Goal: Information Seeking & Learning: Learn about a topic

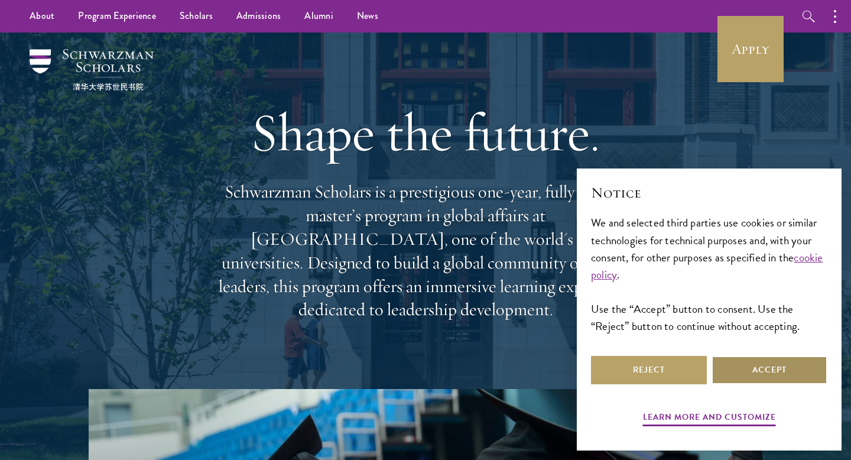
click at [739, 381] on button "Accept" at bounding box center [770, 370] width 116 height 28
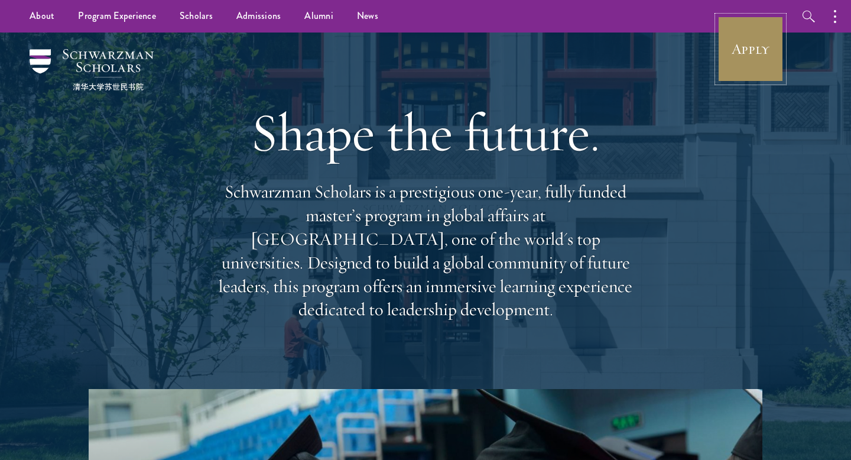
click at [734, 70] on link "Apply" at bounding box center [751, 49] width 66 height 66
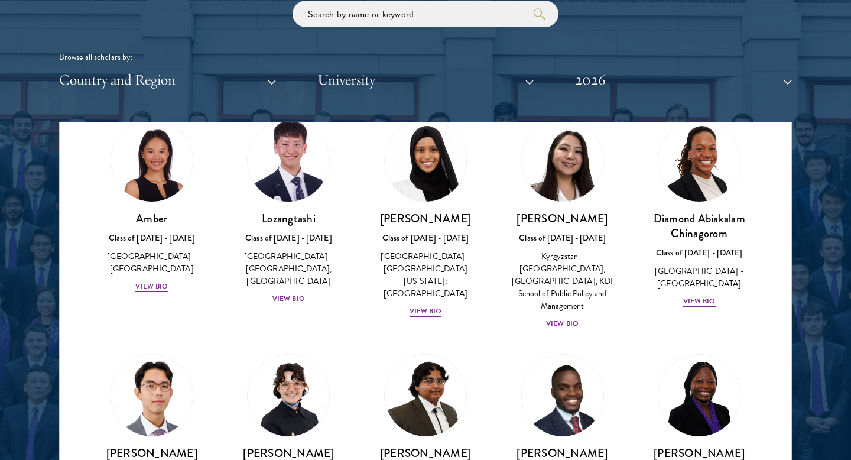
scroll to position [52, 0]
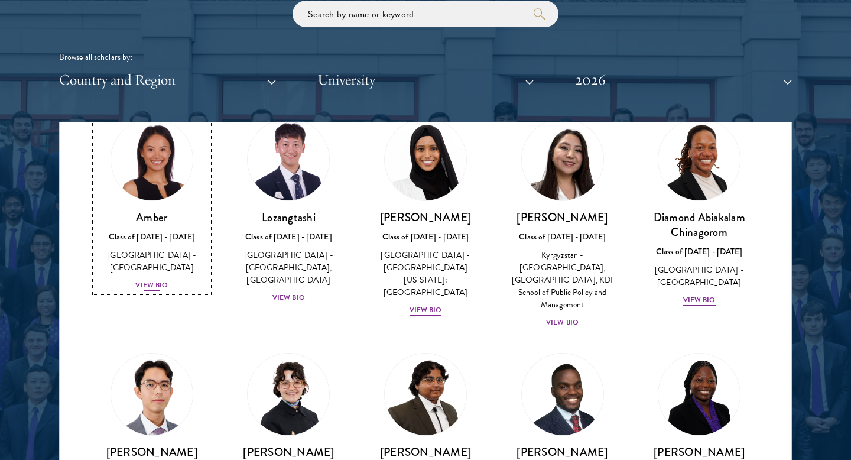
click at [141, 280] on div "View Bio" at bounding box center [151, 285] width 33 height 11
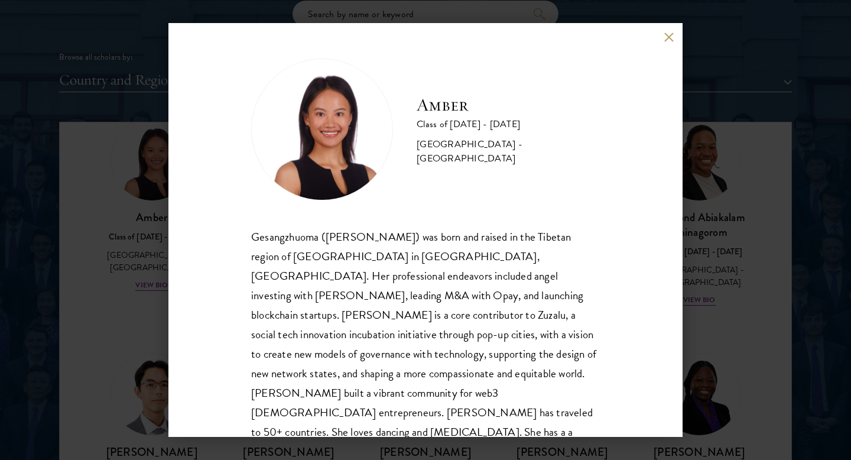
click at [758, 320] on div "Amber Class of [DATE] - [DATE] [GEOGRAPHIC_DATA] - [GEOGRAPHIC_DATA] Gesangzhuo…" at bounding box center [425, 230] width 851 height 460
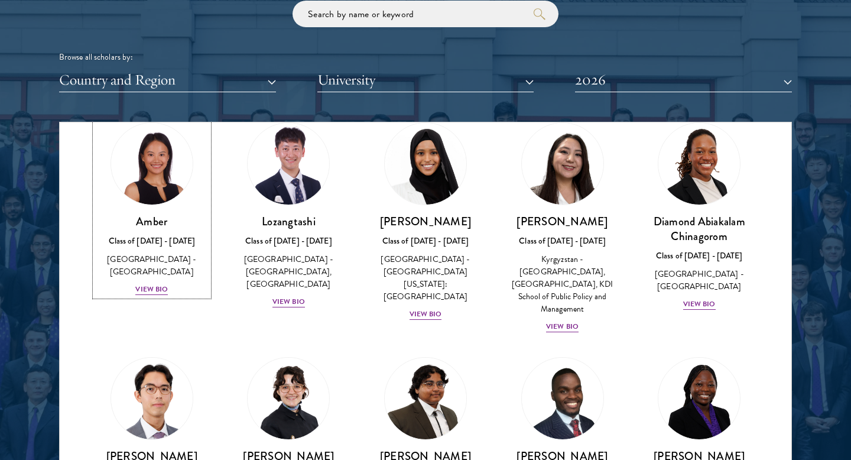
scroll to position [160, 0]
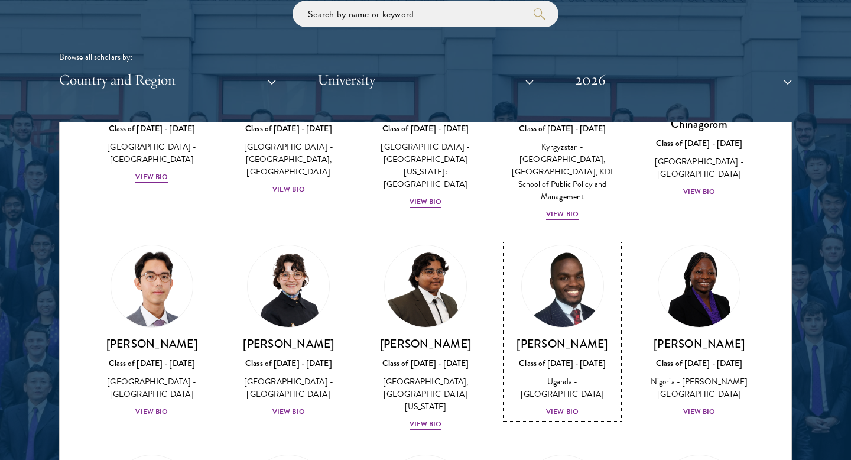
click at [558, 409] on div "View Bio" at bounding box center [562, 411] width 33 height 11
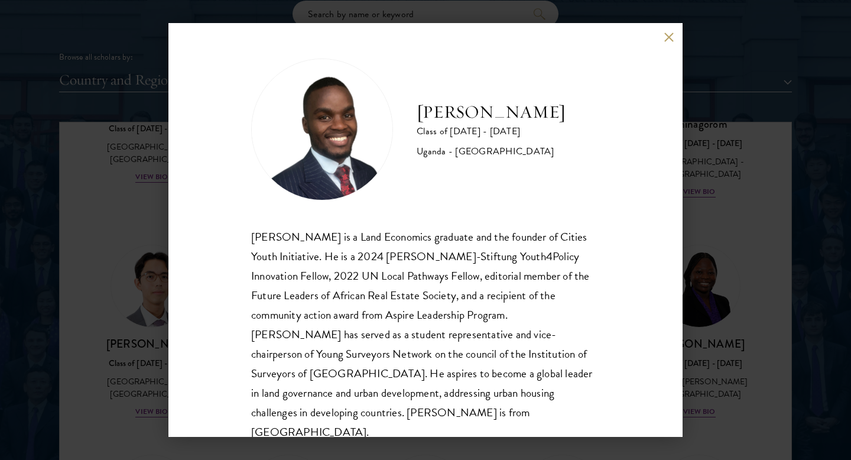
click at [744, 325] on div "[PERSON_NAME] Class of [DATE] - [DATE] [GEOGRAPHIC_DATA] - [GEOGRAPHIC_DATA] [G…" at bounding box center [425, 230] width 851 height 460
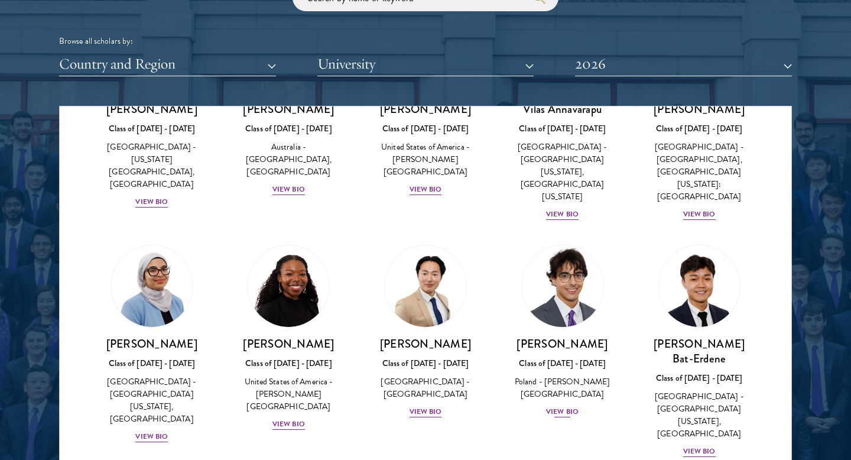
scroll to position [590, 0]
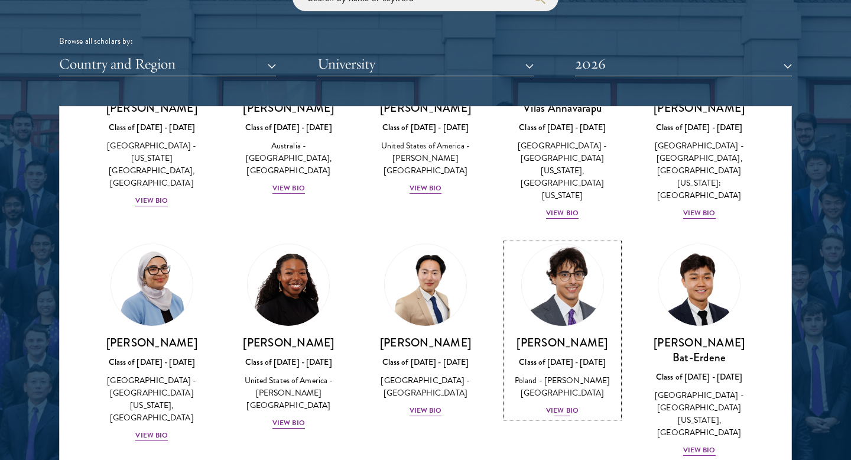
click at [567, 405] on div "View Bio" at bounding box center [562, 410] width 33 height 11
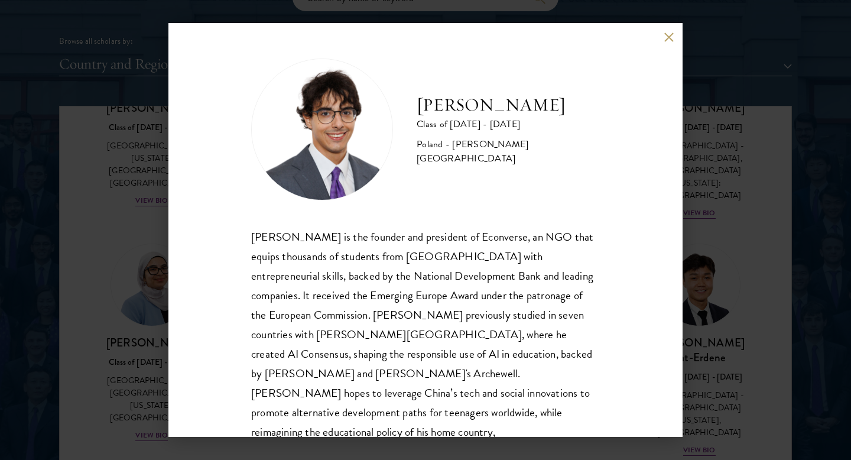
click at [718, 313] on div "[PERSON_NAME] Class of [DATE] - [DATE] [GEOGRAPHIC_DATA] - [PERSON_NAME][GEOGRA…" at bounding box center [425, 230] width 851 height 460
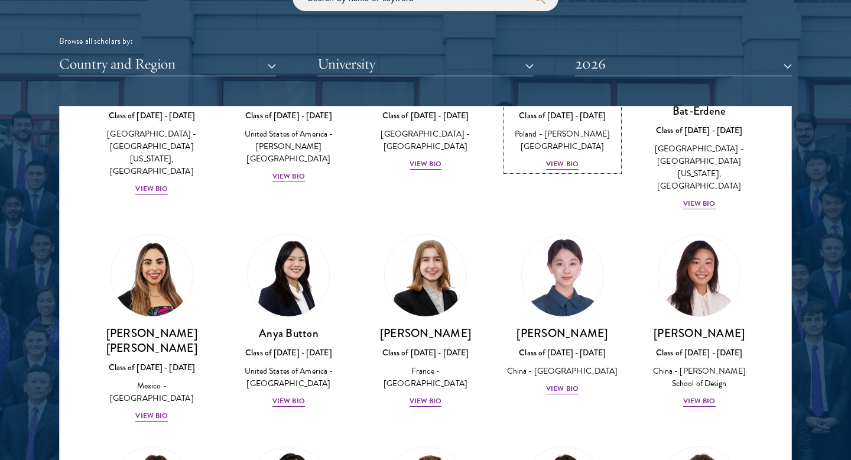
scroll to position [991, 0]
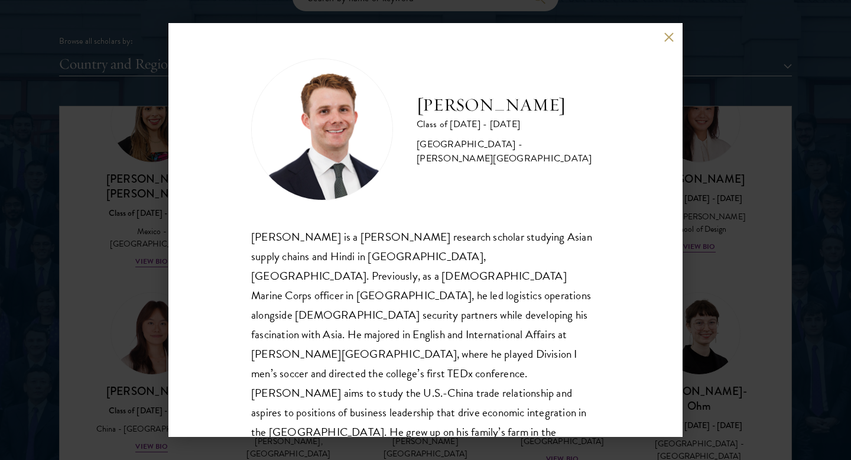
click at [732, 365] on div "[PERSON_NAME] Class of [DATE] - [DATE] [GEOGRAPHIC_DATA] - [PERSON_NAME][GEOGRA…" at bounding box center [425, 230] width 851 height 460
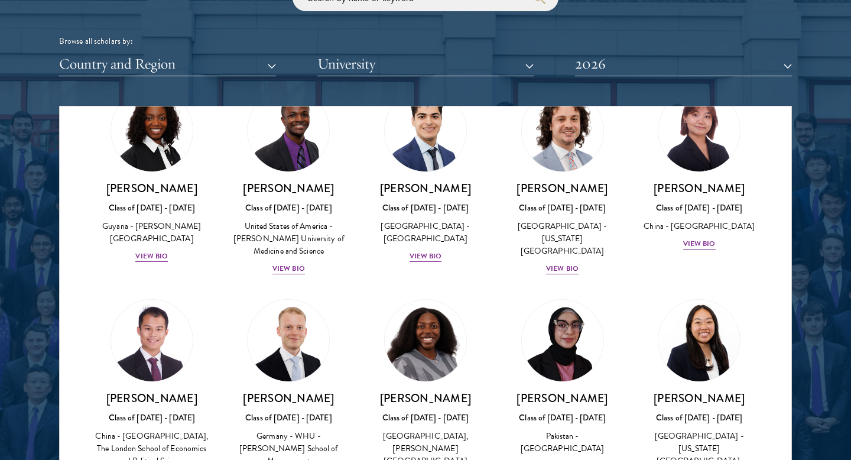
scroll to position [442, 0]
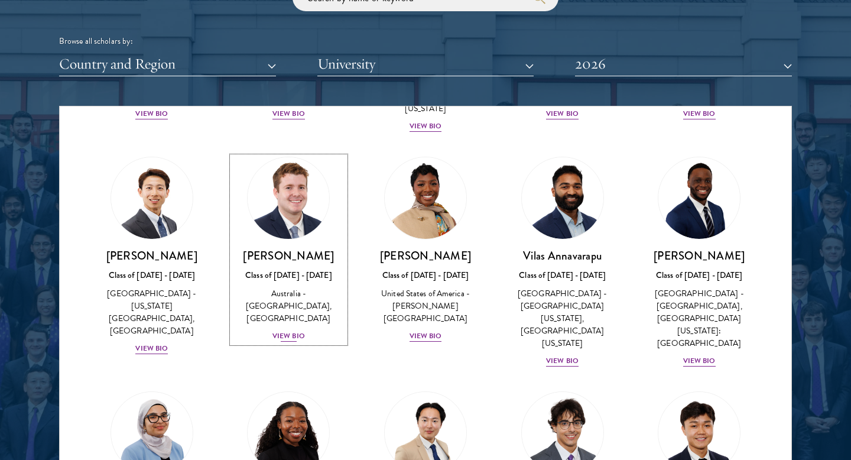
click at [288, 331] on div "View Bio" at bounding box center [289, 336] width 33 height 11
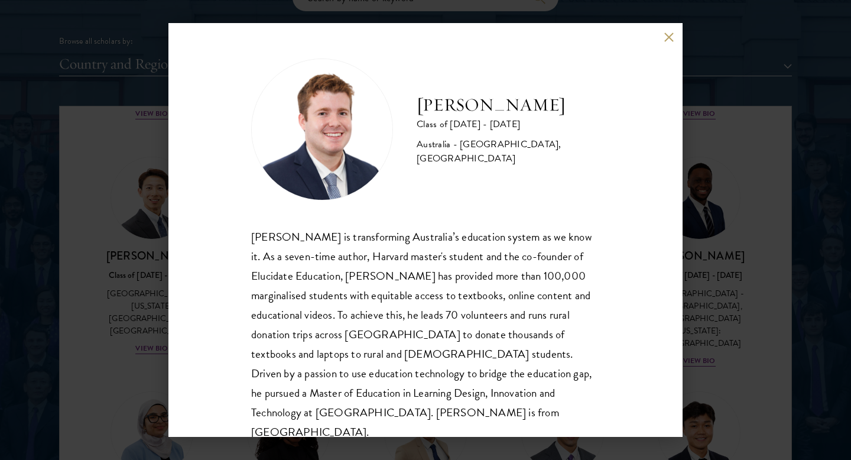
click at [690, 250] on div "[PERSON_NAME] Class of [DATE] - [DATE] [GEOGRAPHIC_DATA] - [GEOGRAPHIC_DATA], […" at bounding box center [425, 230] width 851 height 460
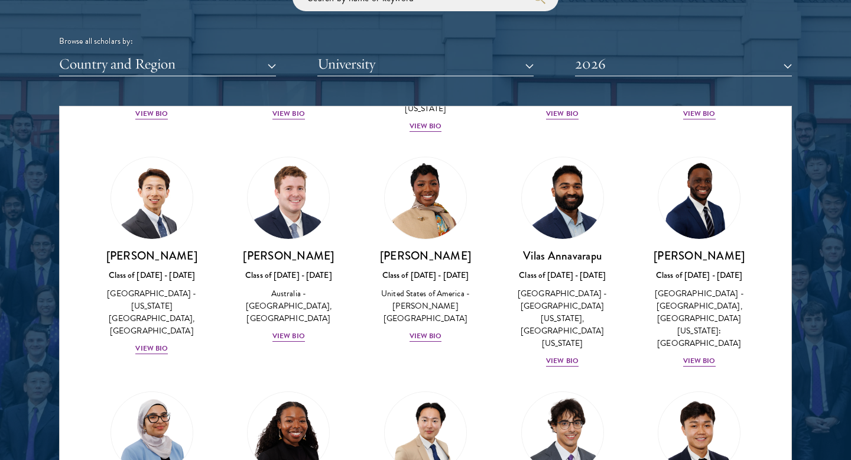
scroll to position [1010, 0]
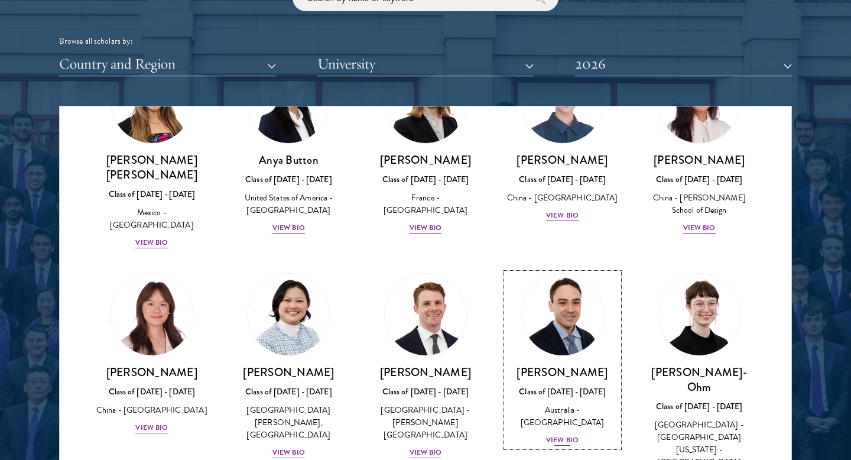
click at [557, 435] on div "View Bio" at bounding box center [562, 440] width 33 height 11
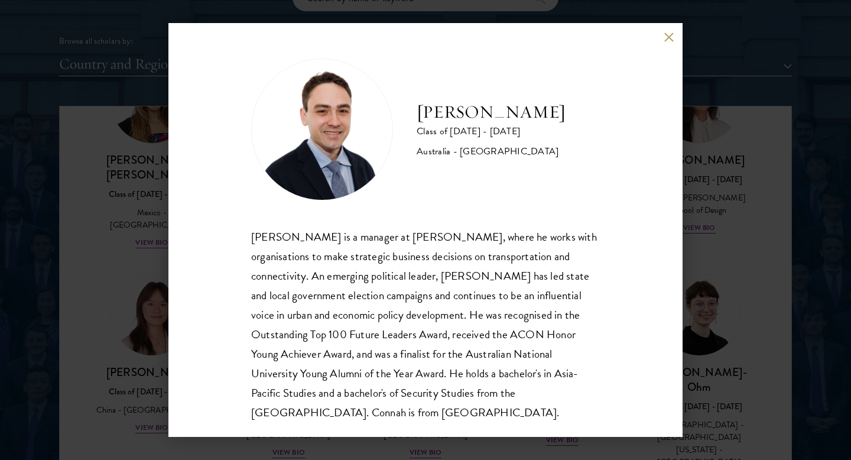
click at [743, 238] on div "[PERSON_NAME] Class of [DATE] - [DATE] [GEOGRAPHIC_DATA] - [GEOGRAPHIC_DATA] [P…" at bounding box center [425, 230] width 851 height 460
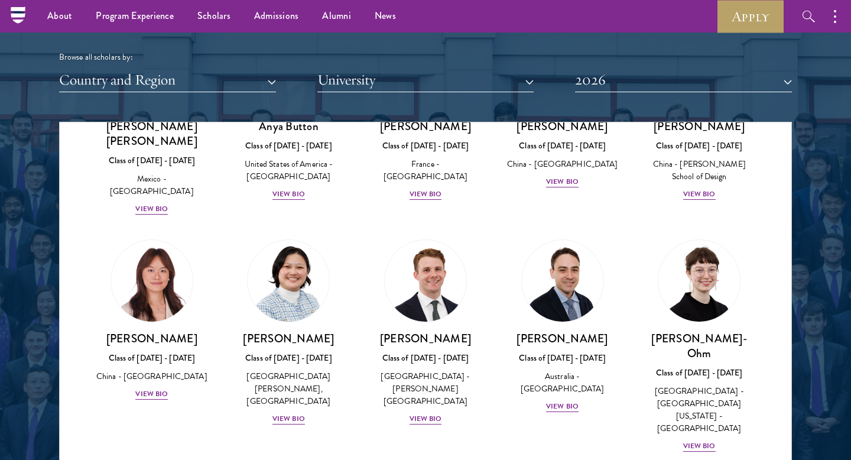
scroll to position [3149, 0]
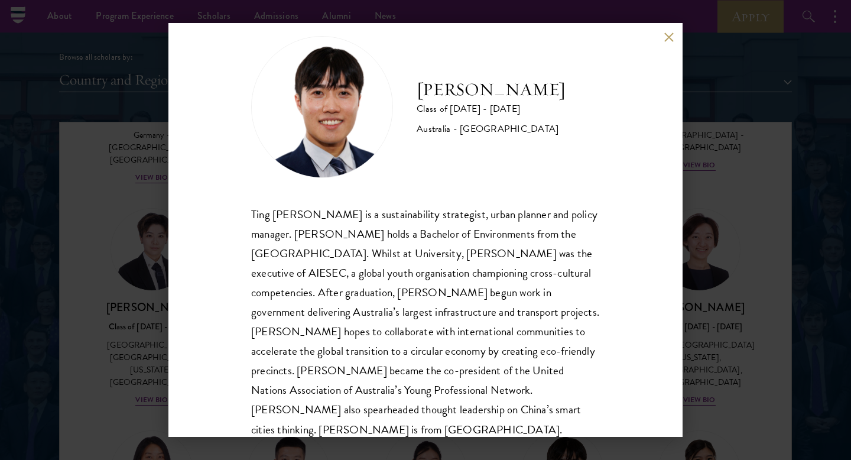
scroll to position [23, 0]
click at [754, 323] on div "[PERSON_NAME] Class of [DATE] - [DATE] [GEOGRAPHIC_DATA] - [GEOGRAPHIC_DATA] Ti…" at bounding box center [425, 230] width 851 height 460
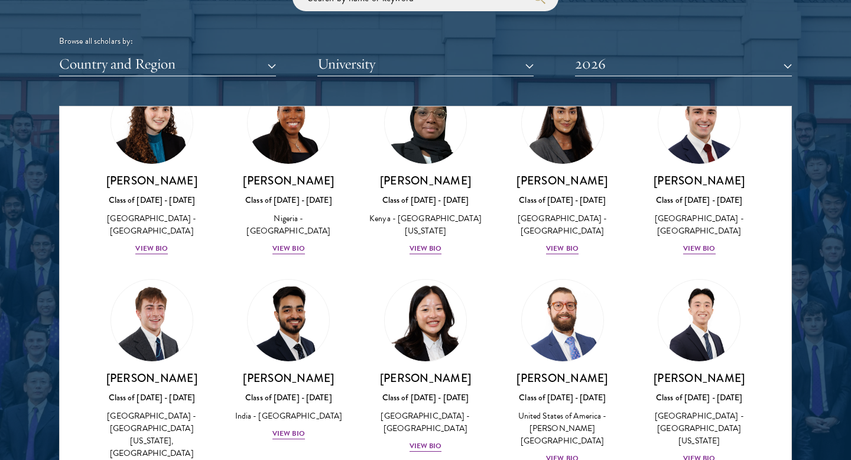
scroll to position [5397, 0]
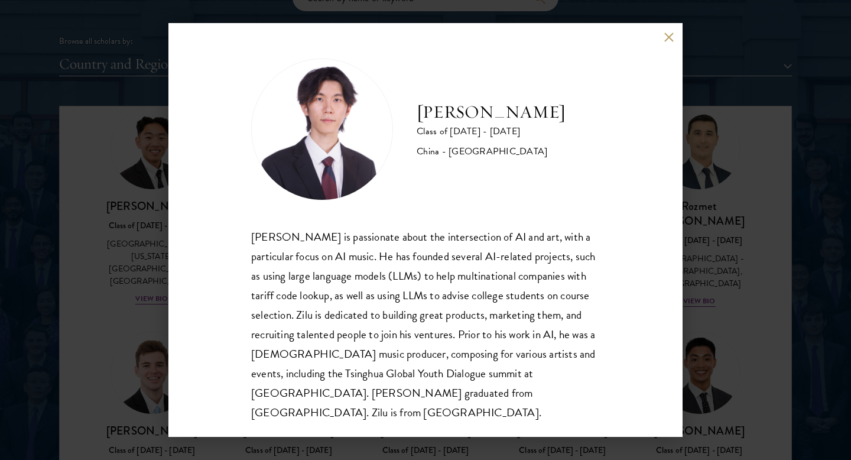
click at [730, 258] on div "[PERSON_NAME] Class of [DATE] - [DATE] [GEOGRAPHIC_DATA] - [GEOGRAPHIC_DATA] [P…" at bounding box center [425, 230] width 851 height 460
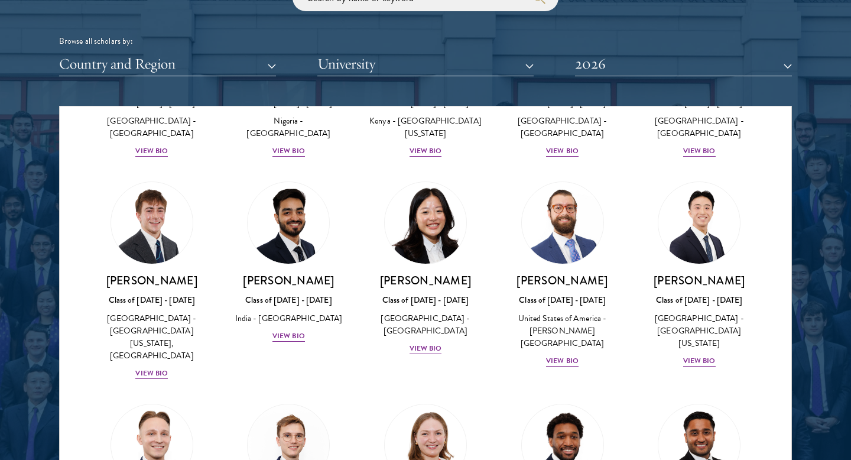
scroll to position [442, 0]
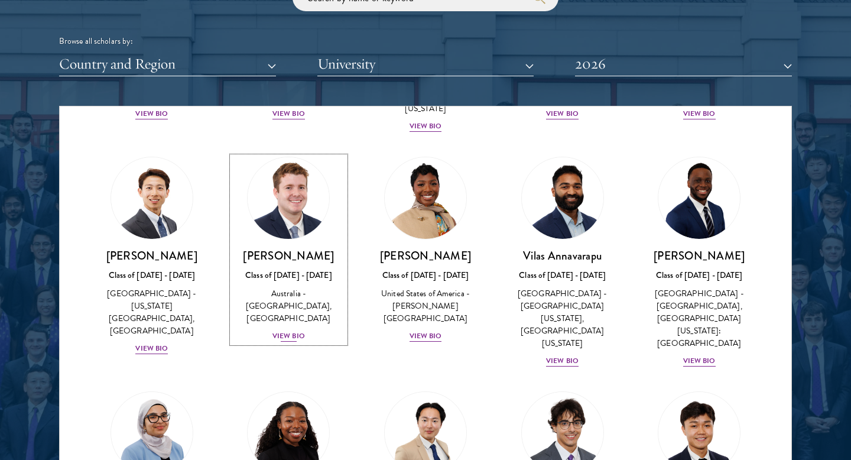
click at [293, 331] on div "View Bio" at bounding box center [289, 336] width 33 height 11
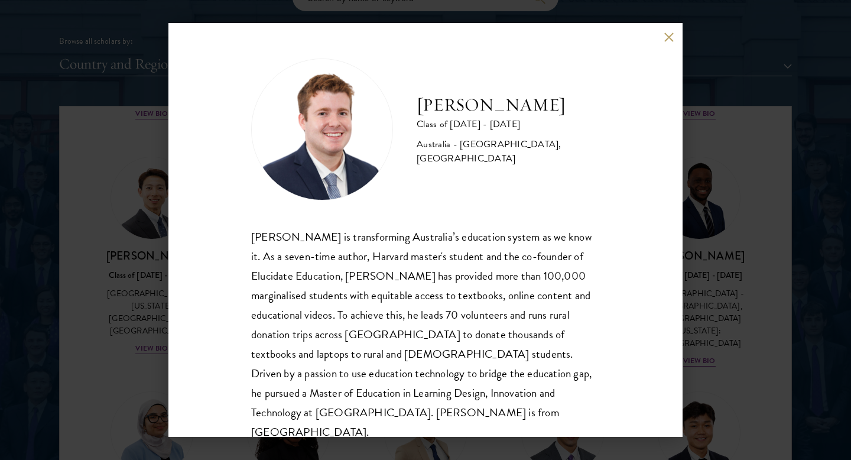
click at [729, 234] on div "[PERSON_NAME] Class of [DATE] - [DATE] [GEOGRAPHIC_DATA] - [GEOGRAPHIC_DATA], […" at bounding box center [425, 230] width 851 height 460
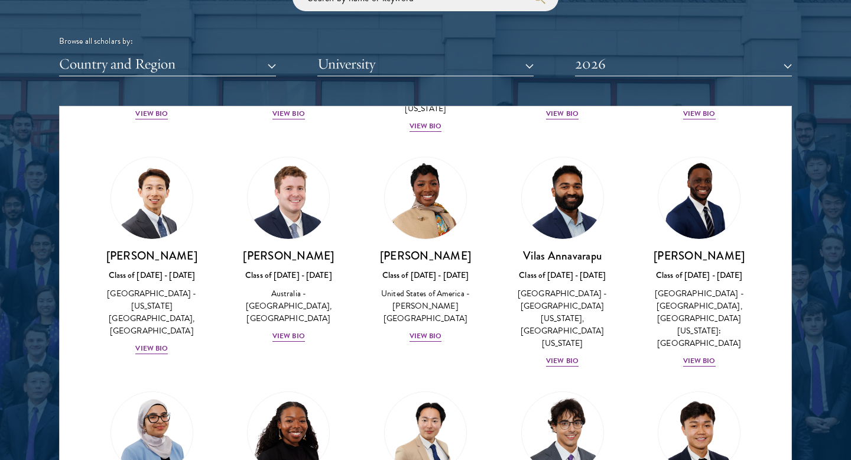
scroll to position [1060, 0]
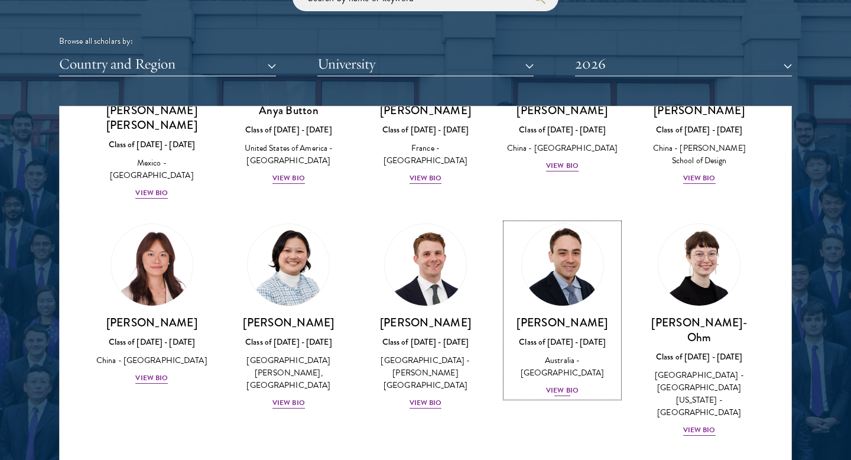
click at [561, 385] on div "View Bio" at bounding box center [562, 390] width 33 height 11
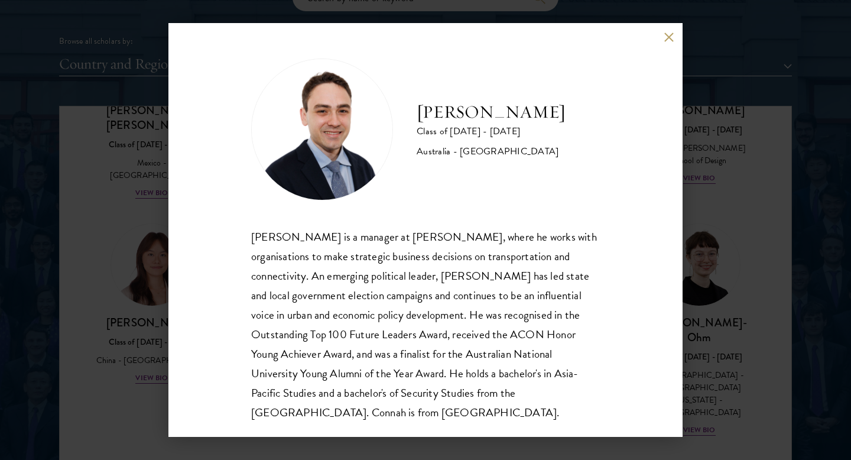
click at [720, 86] on div "[PERSON_NAME] Class of [DATE] - [DATE] [GEOGRAPHIC_DATA] - [GEOGRAPHIC_DATA] [P…" at bounding box center [425, 230] width 851 height 460
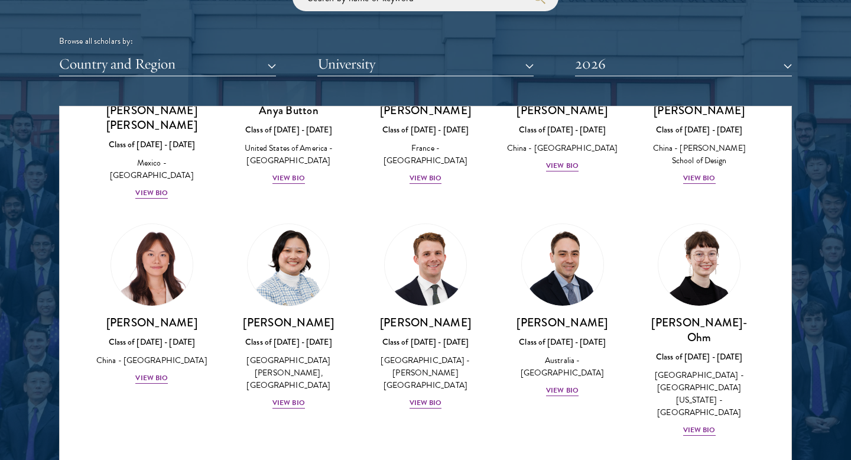
scroll to position [3149, 0]
